Goal: Task Accomplishment & Management: Manage account settings

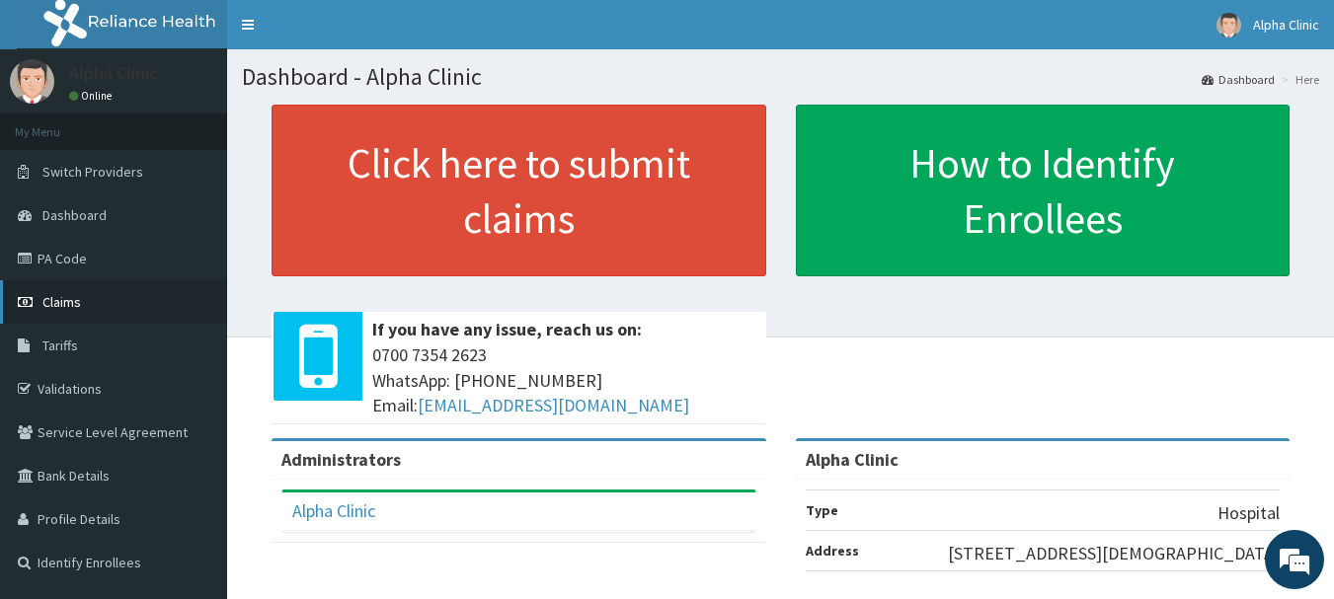
click at [72, 304] on span "Claims" at bounding box center [61, 302] width 39 height 18
